Goal: Communication & Community: Share content

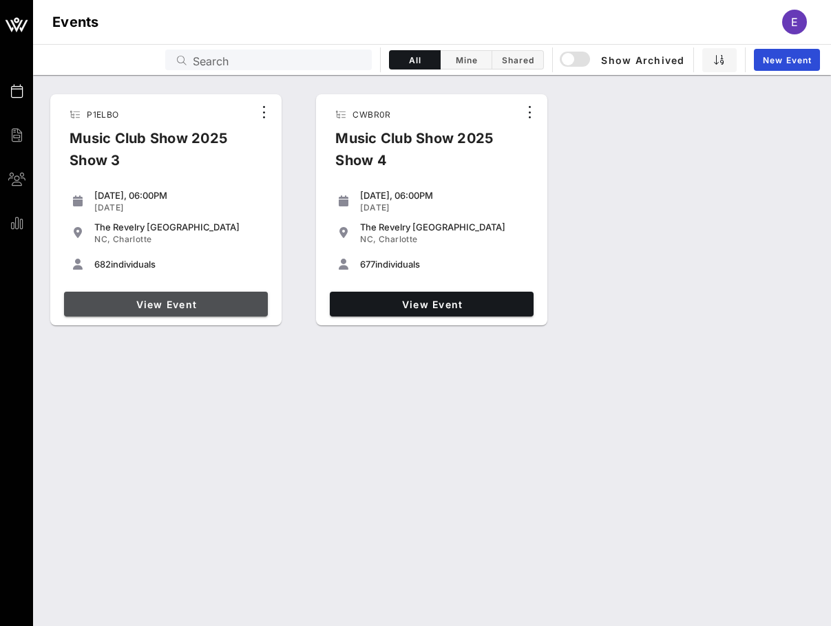
click at [172, 299] on span "View Event" at bounding box center [166, 305] width 193 height 12
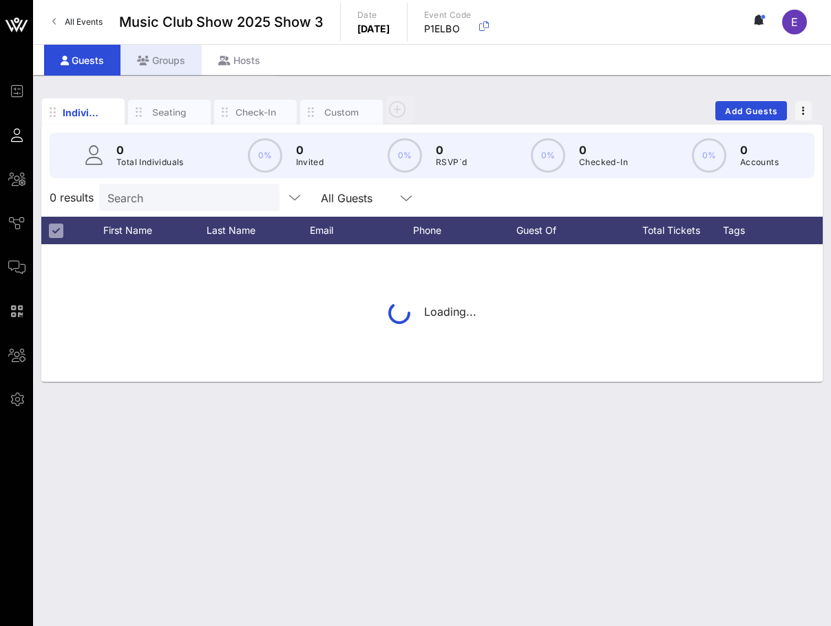
click at [165, 65] on div "Groups" at bounding box center [160, 60] width 81 height 31
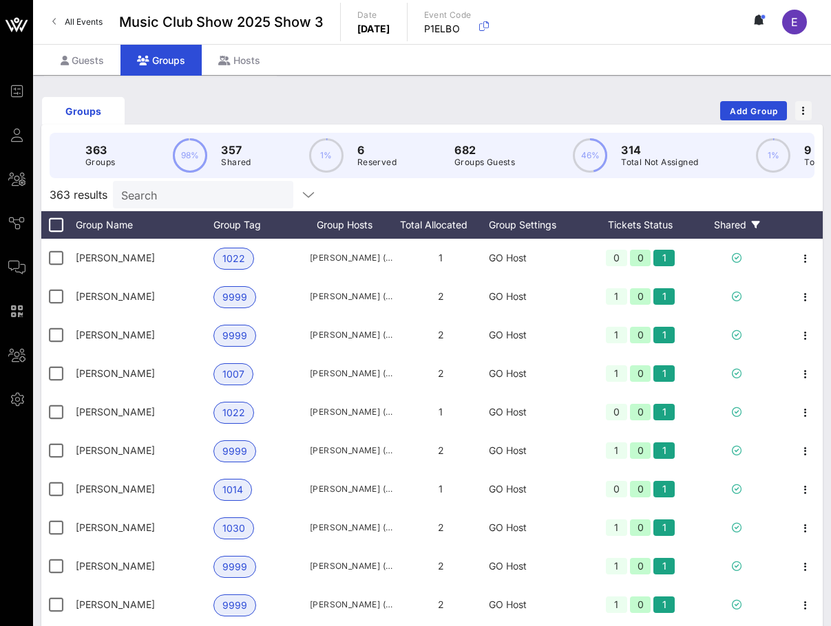
click at [749, 221] on div "Shared" at bounding box center [736, 225] width 83 height 28
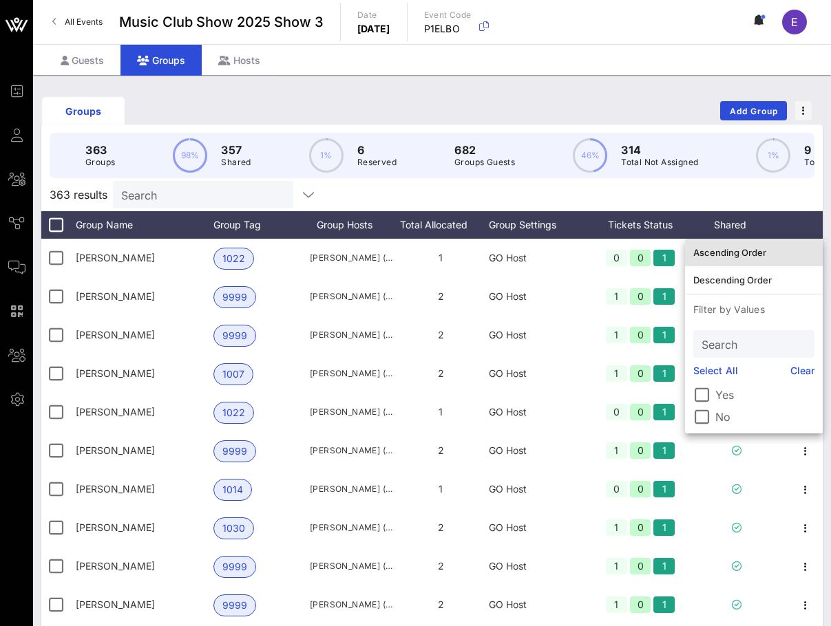
click at [750, 256] on div "Ascending Order" at bounding box center [753, 252] width 121 height 11
click at [739, 191] on div "363 results Search" at bounding box center [431, 194] width 781 height 33
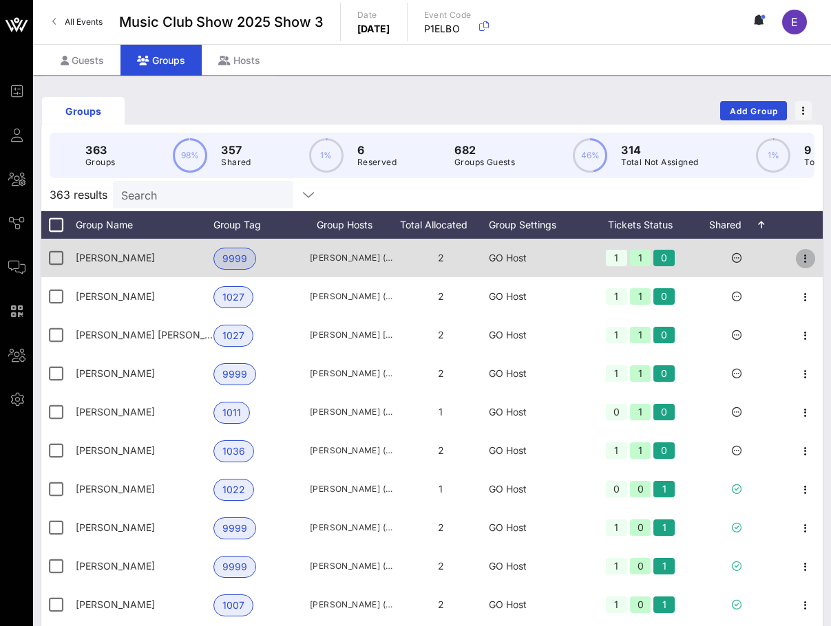
click at [801, 262] on icon "button" at bounding box center [805, 259] width 17 height 17
click at [727, 246] on div at bounding box center [736, 258] width 83 height 39
click at [736, 251] on div at bounding box center [736, 258] width 83 height 39
click at [734, 259] on icon at bounding box center [737, 258] width 10 height 10
click at [803, 262] on icon "button" at bounding box center [805, 259] width 17 height 17
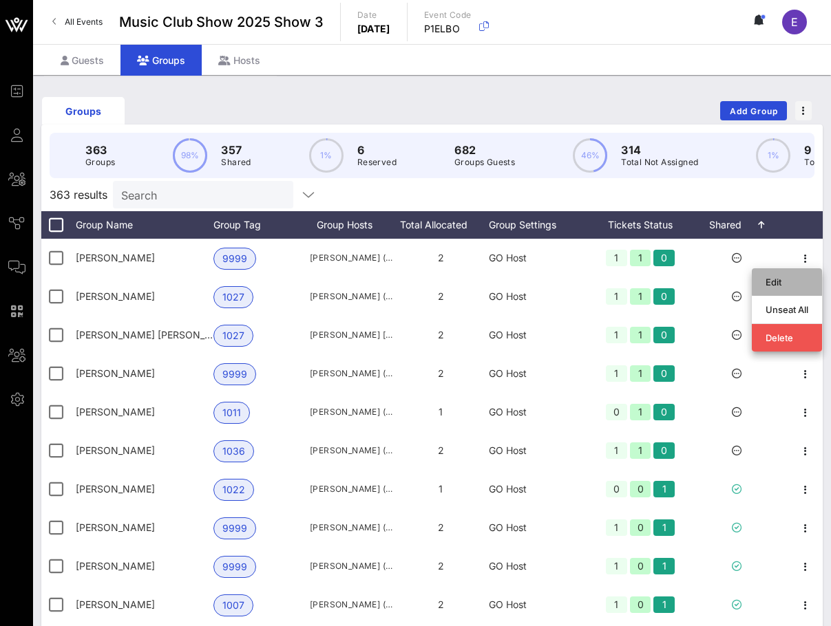
click at [785, 277] on div "Edit" at bounding box center [786, 282] width 43 height 11
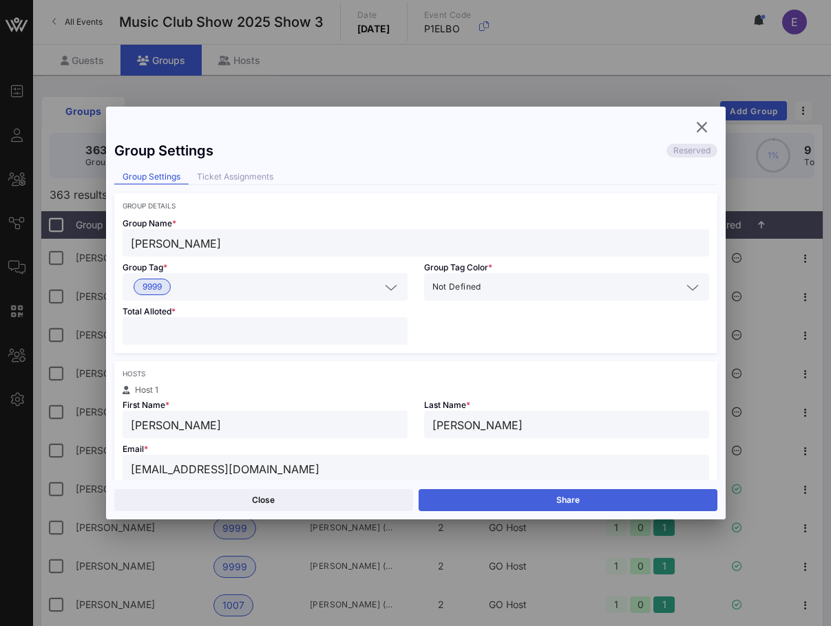
click at [597, 499] on button "Share" at bounding box center [567, 500] width 299 height 22
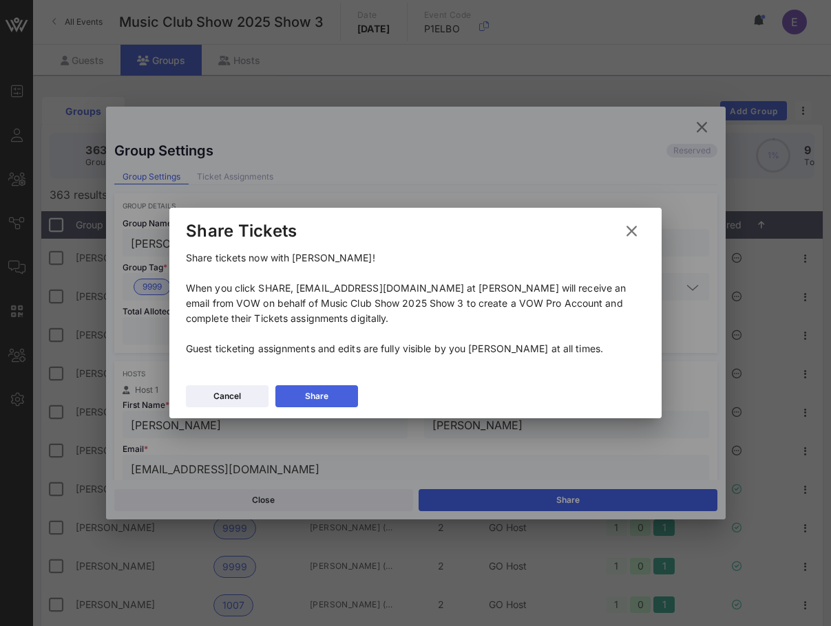
click at [341, 405] on button "Share" at bounding box center [316, 396] width 83 height 22
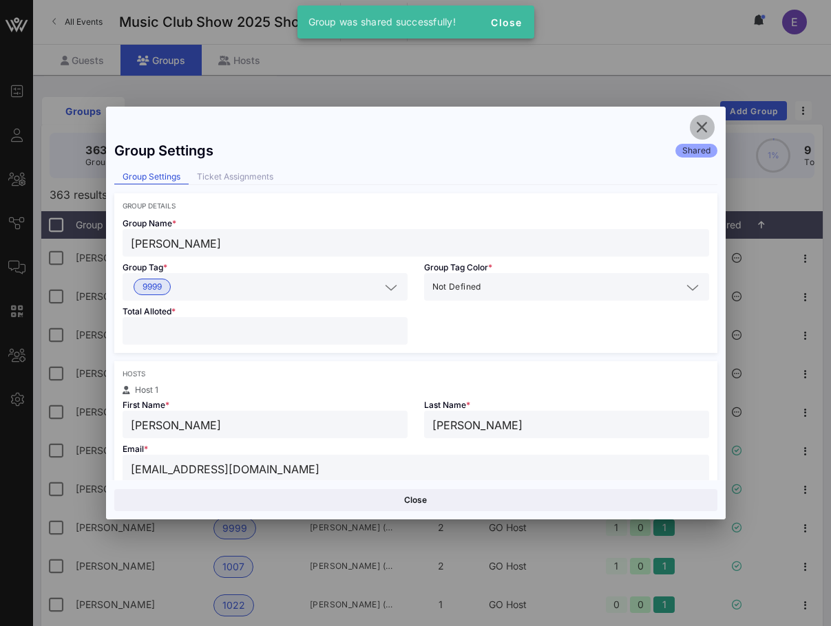
click at [703, 130] on icon "button" at bounding box center [702, 127] width 17 height 17
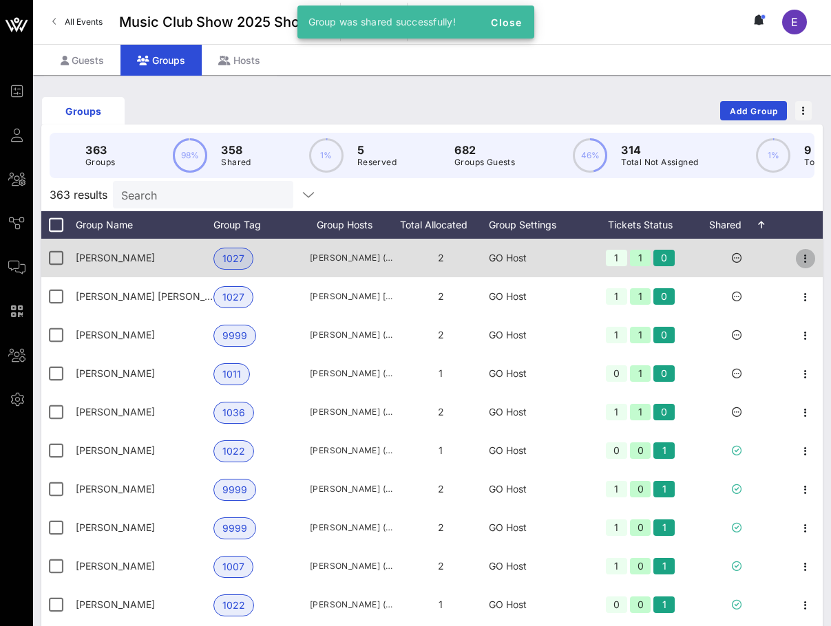
click at [807, 259] on icon "button" at bounding box center [805, 259] width 17 height 17
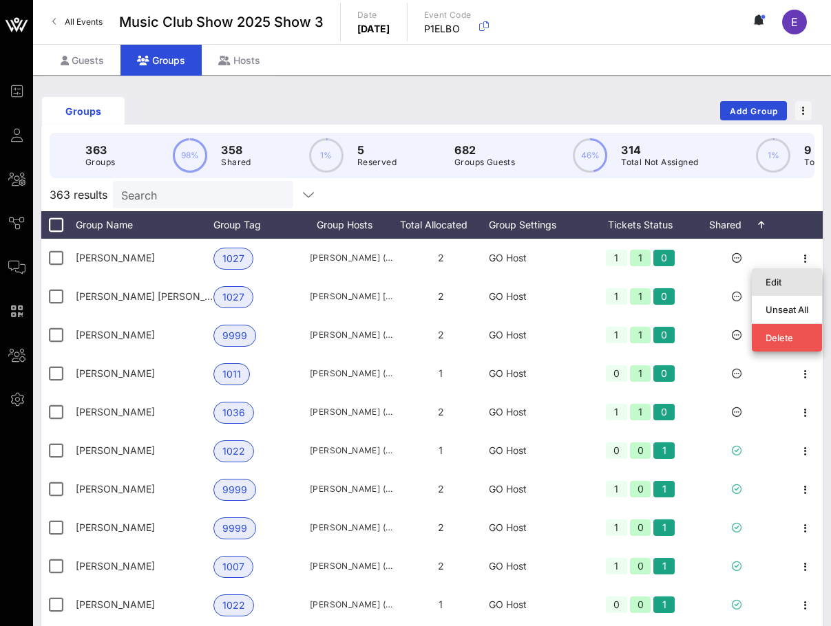
click at [776, 281] on div "Edit" at bounding box center [786, 282] width 43 height 11
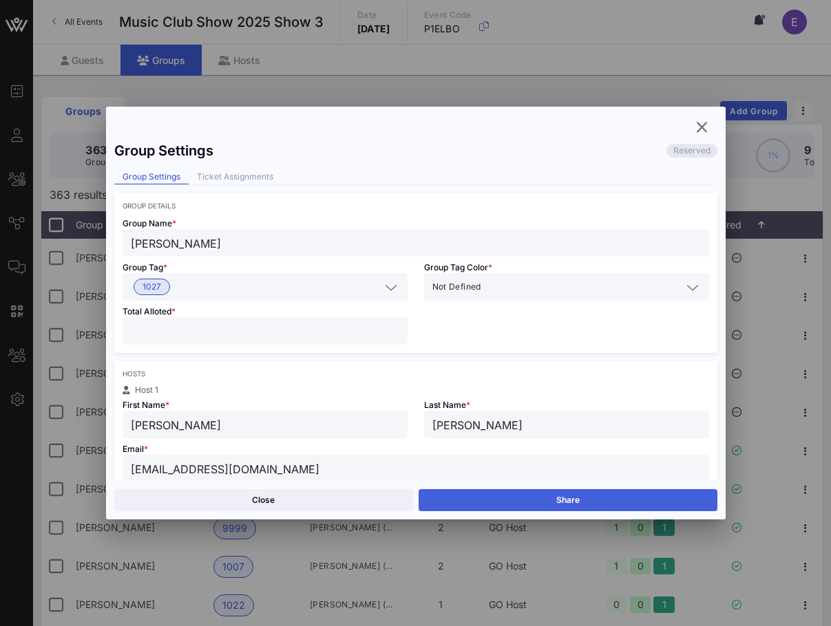
click at [513, 497] on button "Share" at bounding box center [567, 500] width 299 height 22
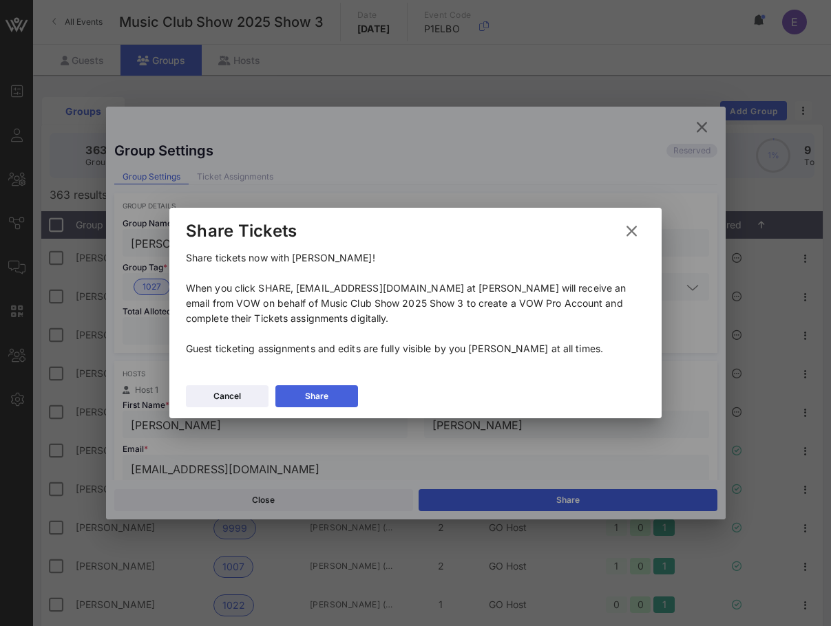
click at [336, 391] on button "Share" at bounding box center [316, 396] width 83 height 22
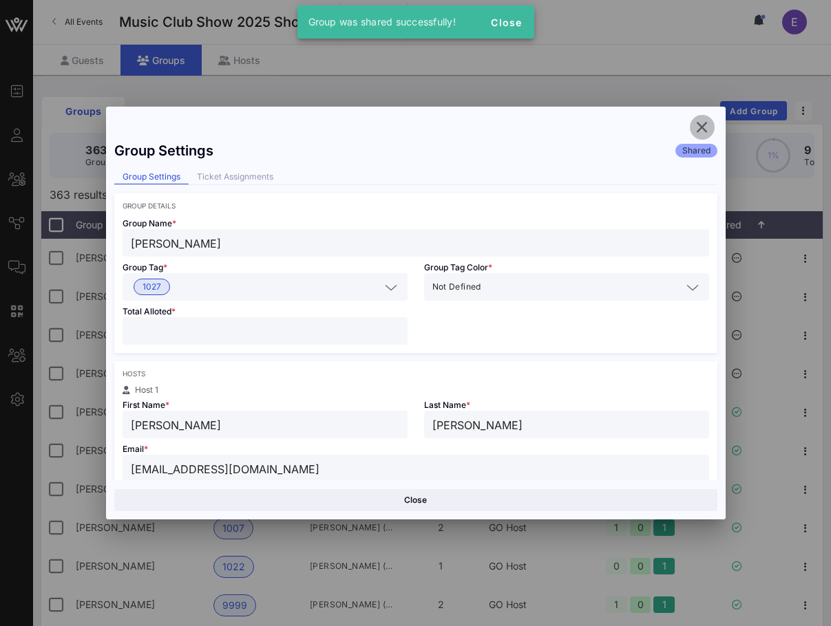
click at [706, 131] on icon "button" at bounding box center [702, 127] width 17 height 17
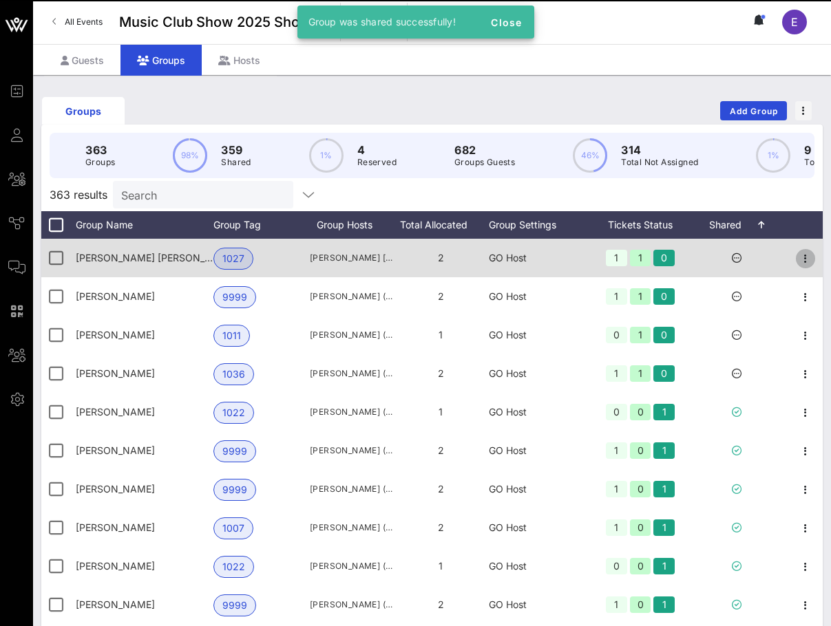
click at [809, 264] on icon "button" at bounding box center [805, 259] width 17 height 17
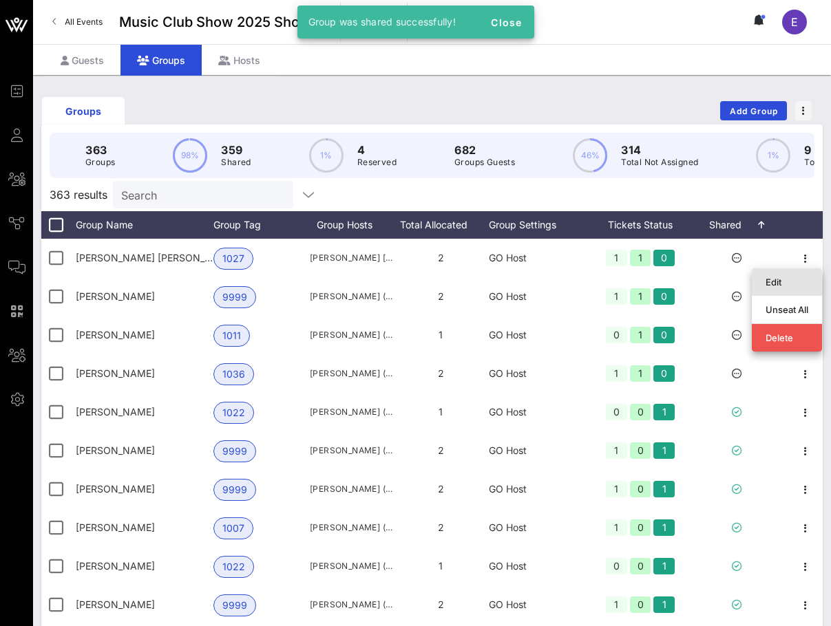
click at [784, 280] on div "Edit" at bounding box center [786, 282] width 43 height 11
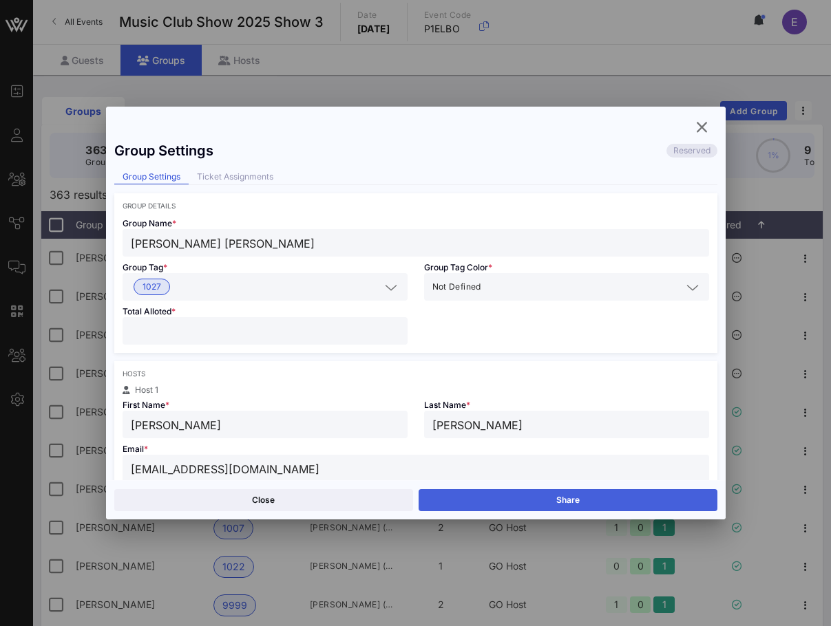
click at [555, 496] on button "Share" at bounding box center [567, 500] width 299 height 22
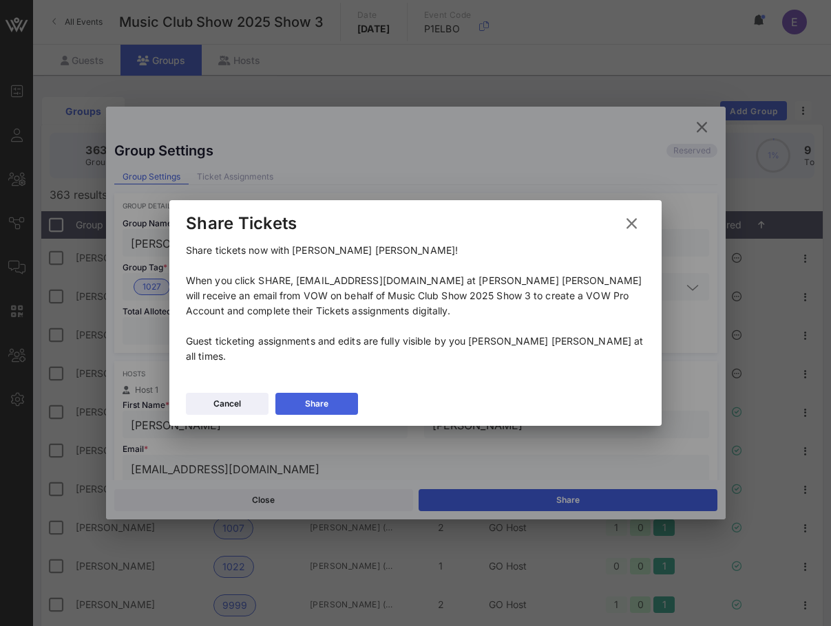
click at [344, 399] on button "Share" at bounding box center [316, 404] width 83 height 22
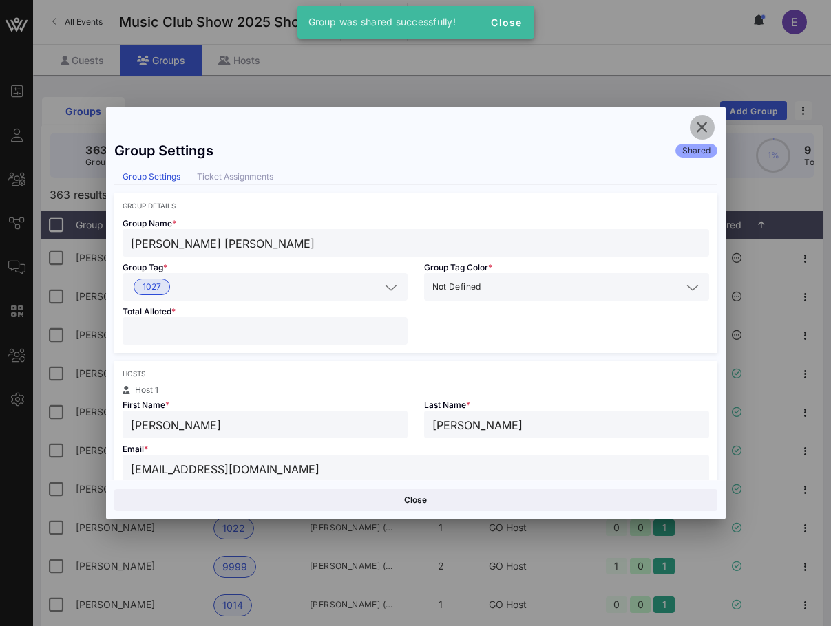
click at [706, 127] on icon "button" at bounding box center [702, 127] width 17 height 17
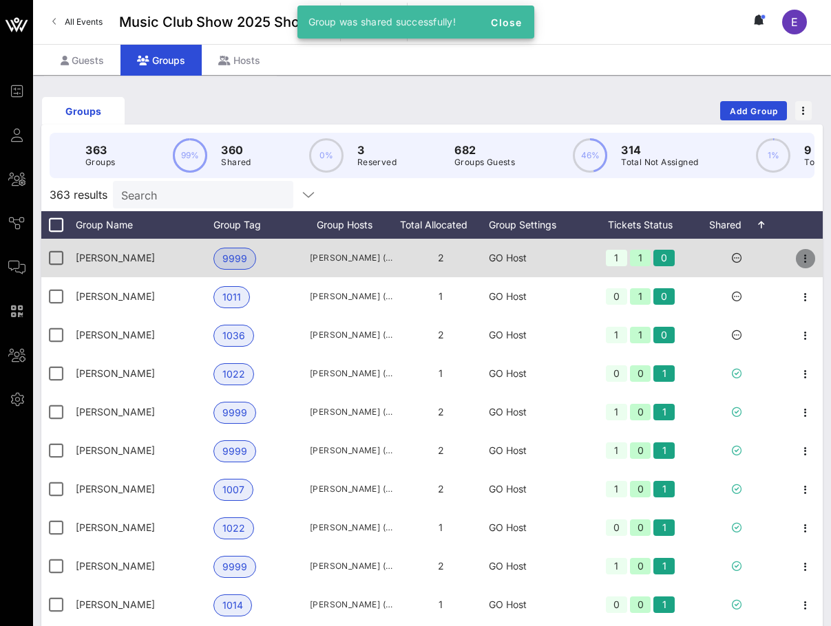
click at [809, 254] on icon "button" at bounding box center [805, 259] width 17 height 17
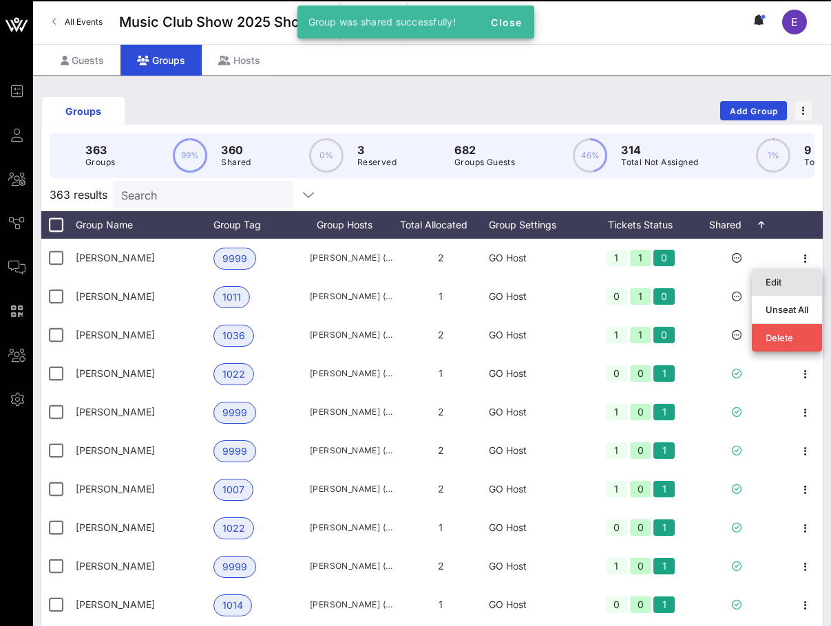
click at [792, 283] on div "Edit" at bounding box center [786, 282] width 43 height 11
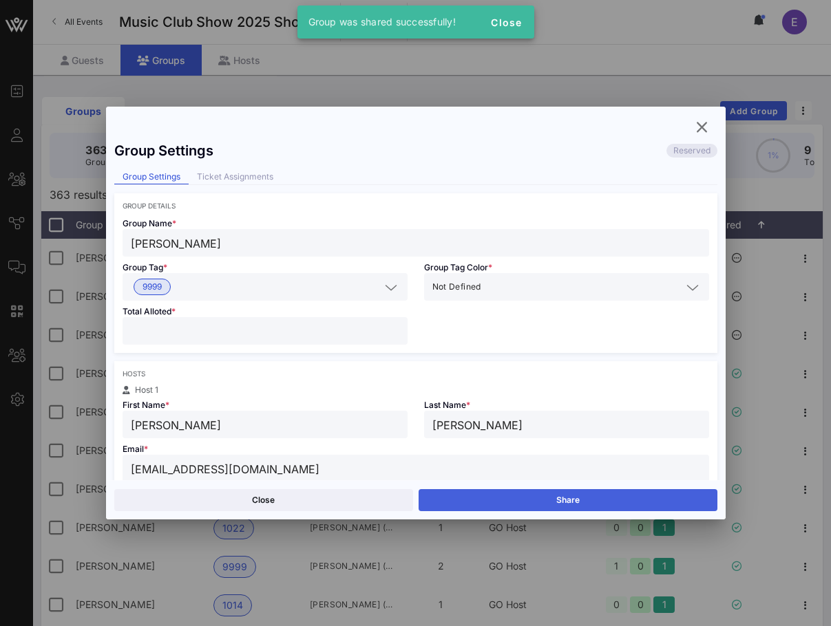
click at [520, 498] on button "Share" at bounding box center [567, 500] width 299 height 22
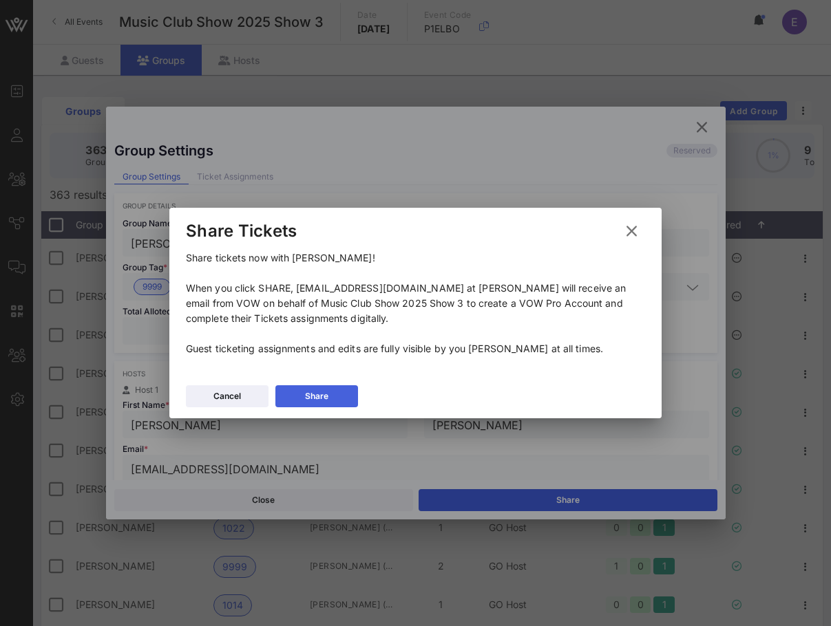
click at [344, 392] on button "Share" at bounding box center [316, 396] width 83 height 22
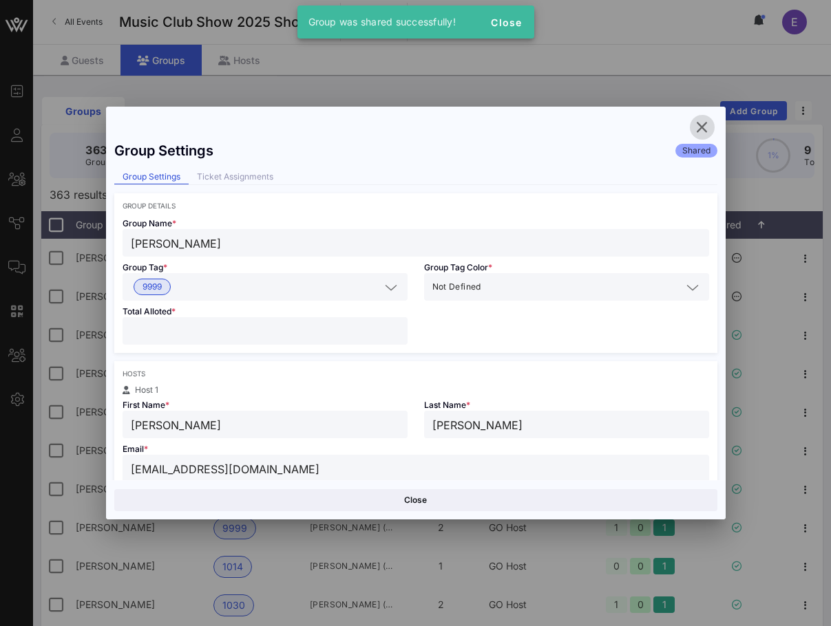
click at [691, 127] on span "button" at bounding box center [702, 127] width 25 height 17
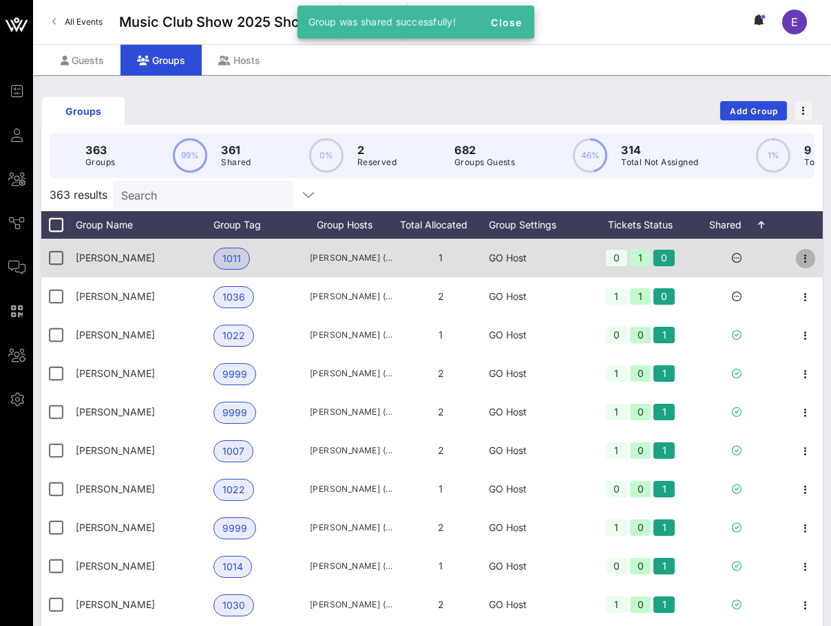
click at [805, 260] on icon "button" at bounding box center [805, 259] width 17 height 17
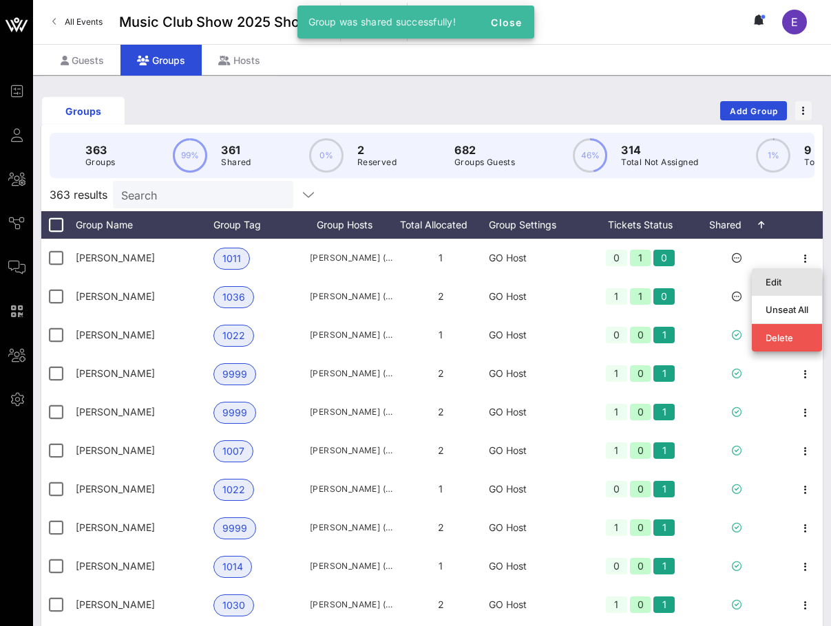
click at [789, 279] on div "Edit" at bounding box center [786, 282] width 43 height 11
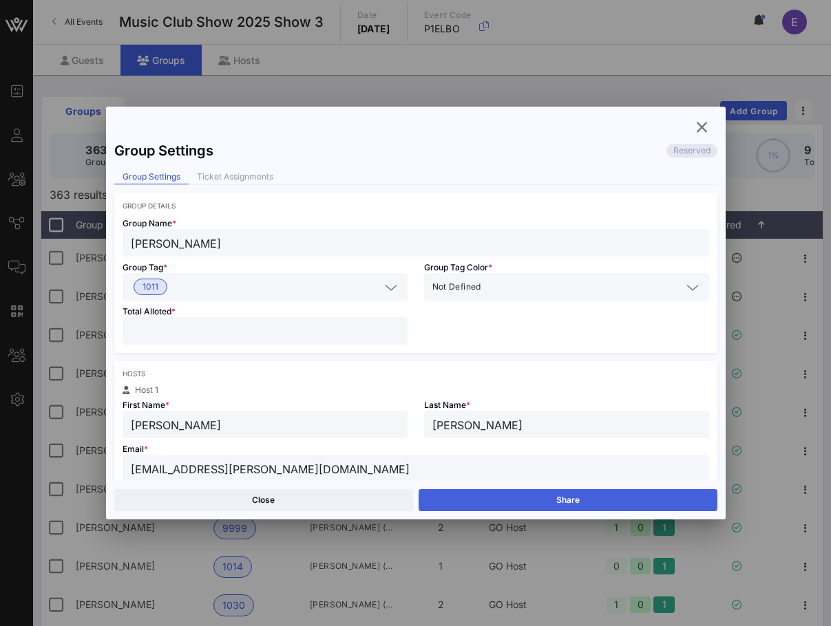
click at [588, 498] on button "Share" at bounding box center [567, 500] width 299 height 22
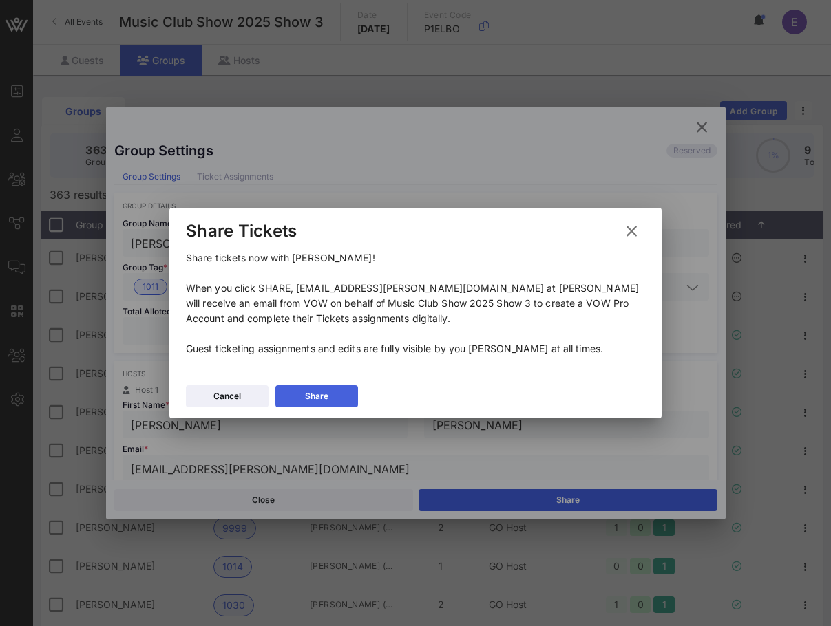
click at [355, 393] on button "Share" at bounding box center [316, 396] width 83 height 22
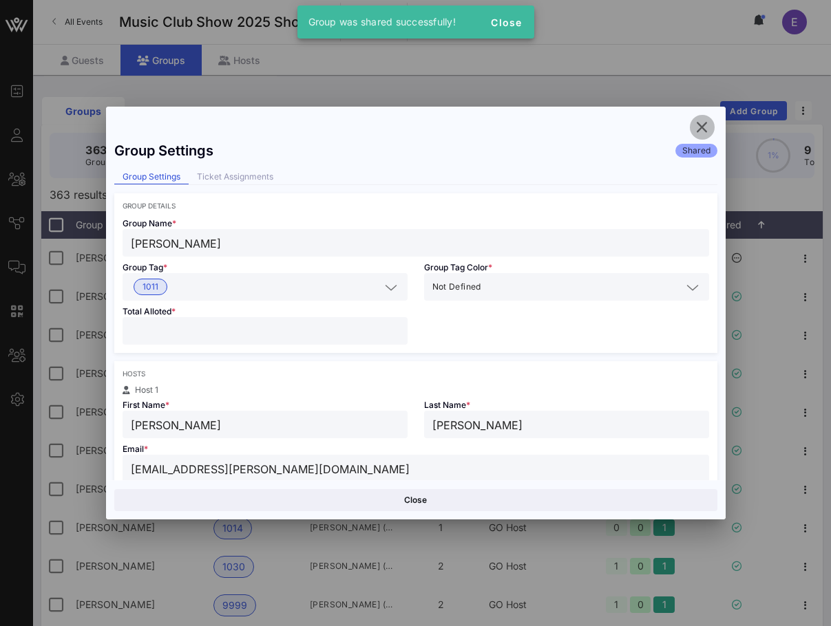
click at [701, 125] on icon "button" at bounding box center [702, 127] width 17 height 17
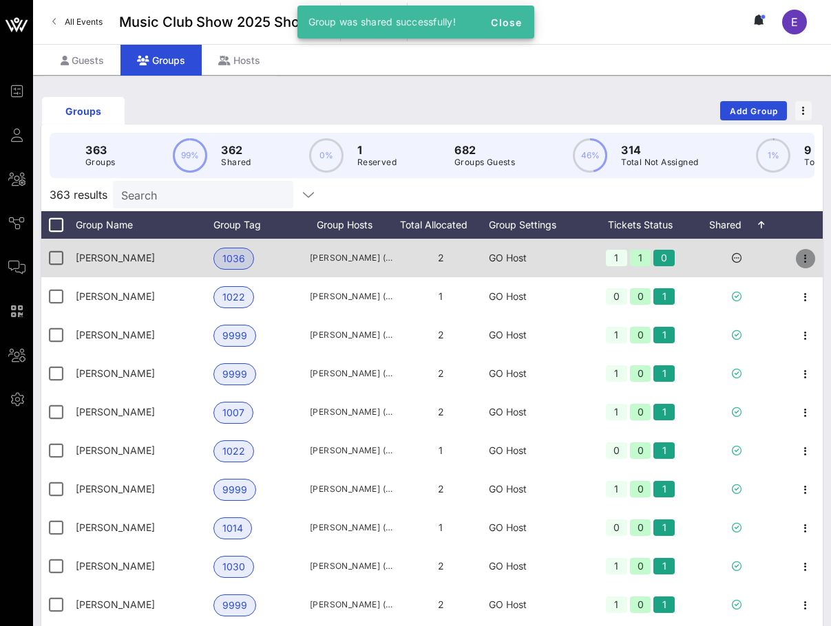
click at [805, 258] on icon "button" at bounding box center [805, 259] width 17 height 17
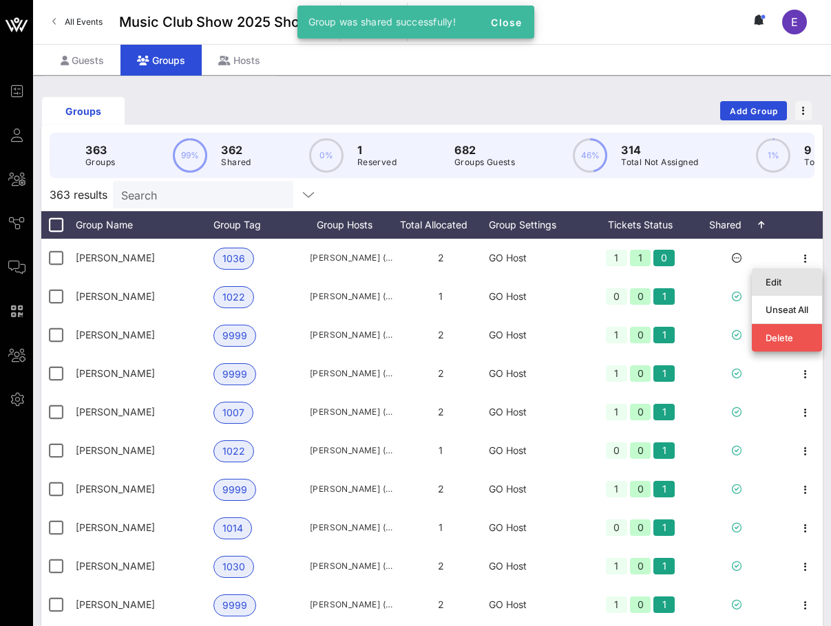
click at [772, 286] on div "Edit" at bounding box center [786, 282] width 43 height 11
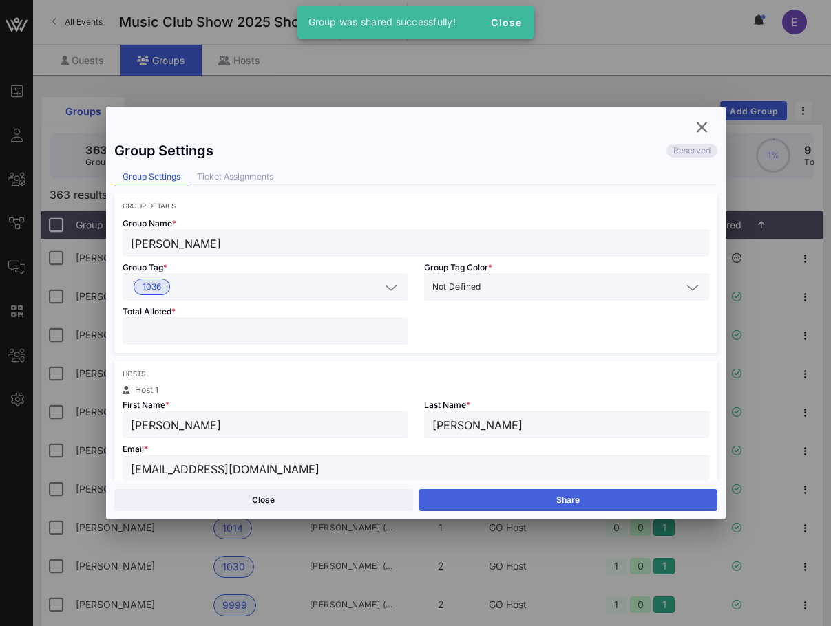
click at [546, 498] on button "Share" at bounding box center [567, 500] width 299 height 22
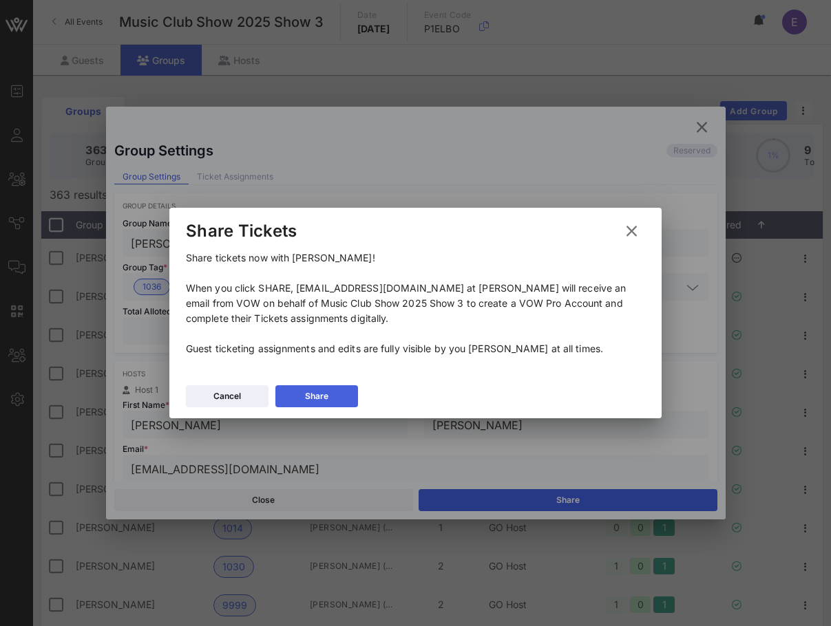
click at [349, 390] on button "Share" at bounding box center [316, 396] width 83 height 22
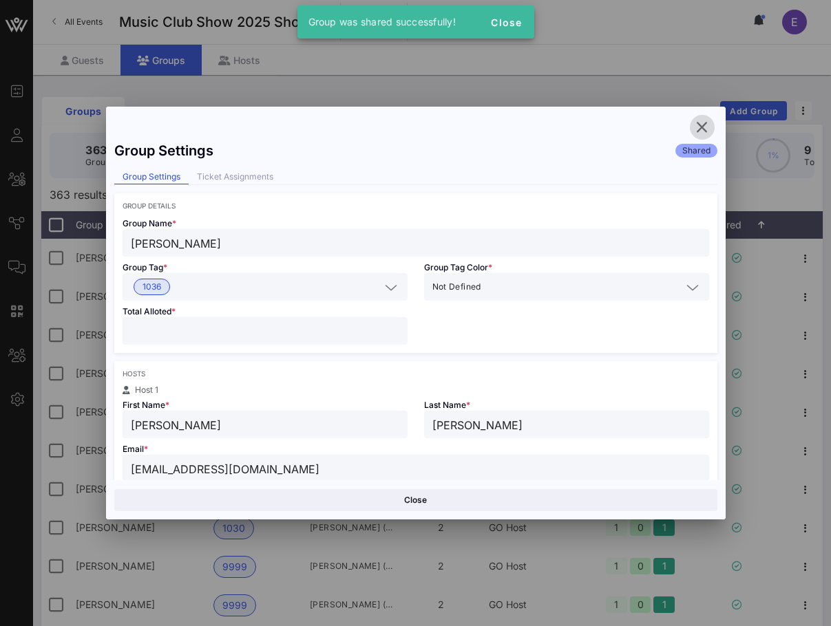
click at [708, 125] on icon "button" at bounding box center [702, 127] width 17 height 17
